Goal: Information Seeking & Learning: Learn about a topic

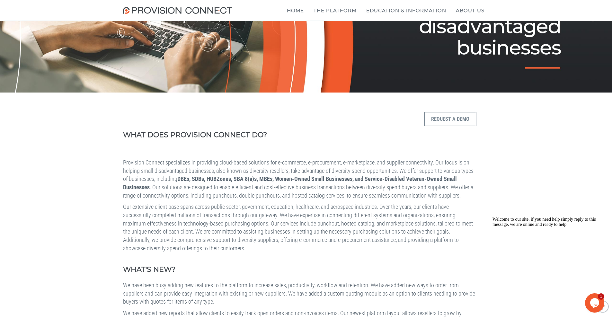
scroll to position [32, 0]
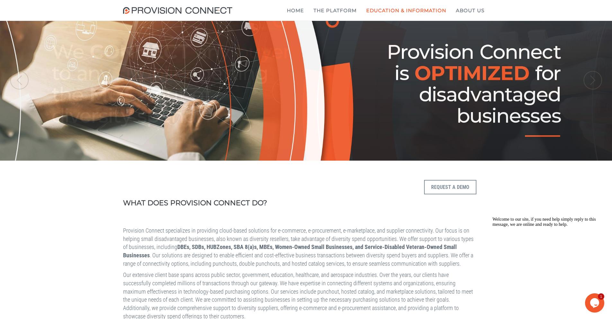
drag, startPoint x: 159, startPoint y: 43, endPoint x: 292, endPoint y: 66, distance: 135.5
click at [0, 0] on b "What is a punchout?" at bounding box center [0, 0] width 0 height 0
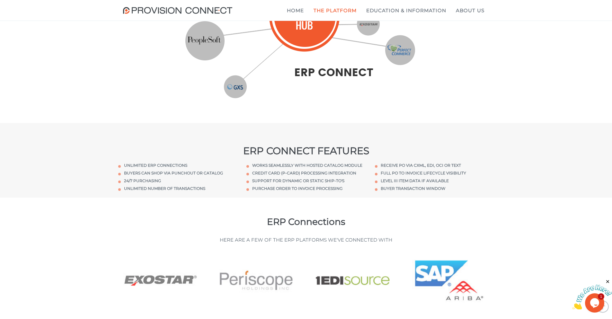
scroll to position [190, 0]
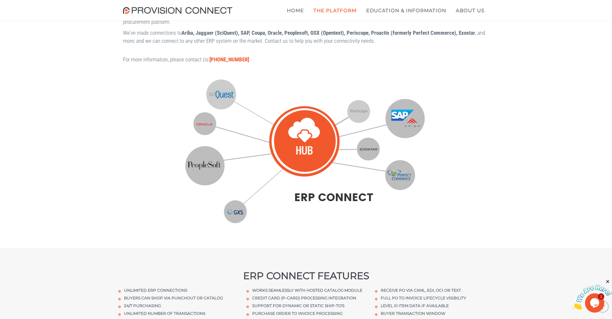
click at [208, 122] on img at bounding box center [306, 151] width 244 height 154
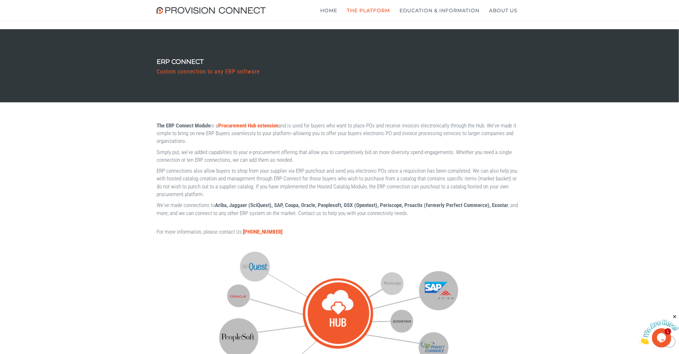
scroll to position [0, 0]
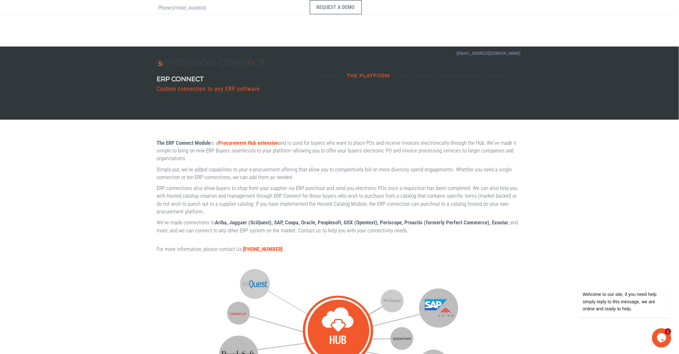
click at [378, 189] on p "ERP connections also allow buyers to shop from your supplier via ERP punchout a…" at bounding box center [340, 199] width 366 height 31
